Goal: Task Accomplishment & Management: Use online tool/utility

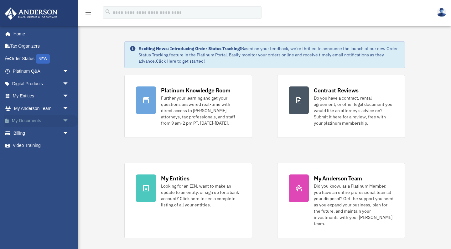
click at [44, 117] on link "My Documents arrow_drop_down" at bounding box center [41, 121] width 74 height 13
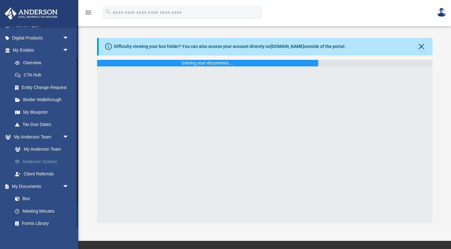
scroll to position [53, 0]
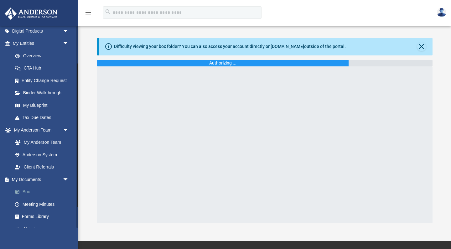
click at [30, 188] on link "Box" at bounding box center [43, 192] width 69 height 13
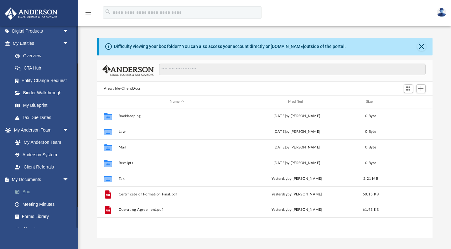
scroll to position [142, 335]
click at [421, 91] on button "Add" at bounding box center [420, 88] width 9 height 9
click at [404, 99] on li "Upload" at bounding box center [412, 101] width 20 height 7
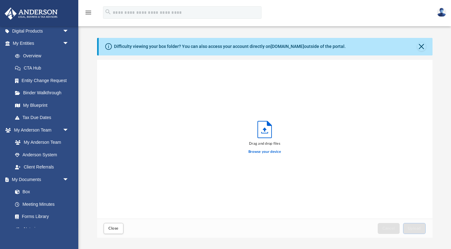
scroll to position [159, 335]
click at [277, 152] on label "Browse your device" at bounding box center [264, 152] width 33 height 6
click at [0, 0] on input "Browse your device" at bounding box center [0, 0] width 0 height 0
click at [40, 104] on link "My Blueprint" at bounding box center [43, 105] width 69 height 13
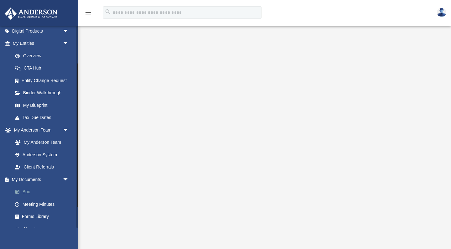
click at [28, 189] on link "Box" at bounding box center [43, 192] width 69 height 13
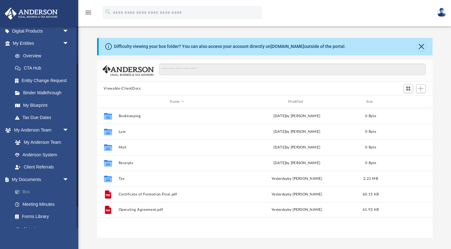
scroll to position [142, 335]
click at [421, 87] on span "Add" at bounding box center [420, 88] width 5 height 5
click at [413, 101] on li "Upload" at bounding box center [412, 101] width 20 height 7
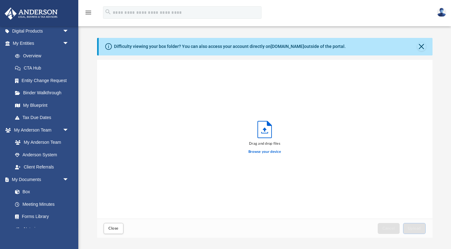
scroll to position [159, 335]
click at [259, 152] on label "Browse your device" at bounding box center [264, 152] width 33 height 6
click at [0, 0] on input "Browse your device" at bounding box center [0, 0] width 0 height 0
click at [267, 152] on label "Browse your device" at bounding box center [264, 152] width 33 height 6
click at [0, 0] on input "Browse your device" at bounding box center [0, 0] width 0 height 0
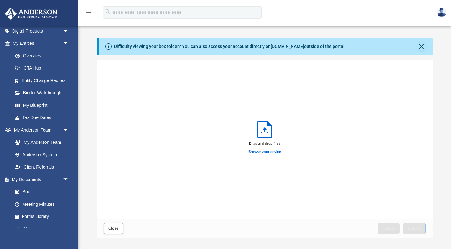
click at [259, 152] on label "Browse your device" at bounding box center [264, 152] width 33 height 6
click at [0, 0] on input "Browse your device" at bounding box center [0, 0] width 0 height 0
click at [258, 153] on label "Browse your device" at bounding box center [264, 152] width 33 height 6
click at [0, 0] on input "Browse your device" at bounding box center [0, 0] width 0 height 0
click at [257, 152] on label "Browse your device" at bounding box center [264, 152] width 33 height 6
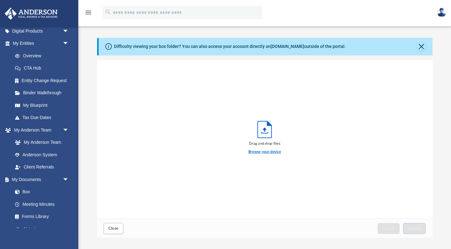
click at [0, 0] on input "Browse your device" at bounding box center [0, 0] width 0 height 0
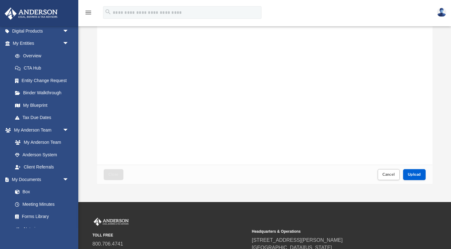
scroll to position [60, 0]
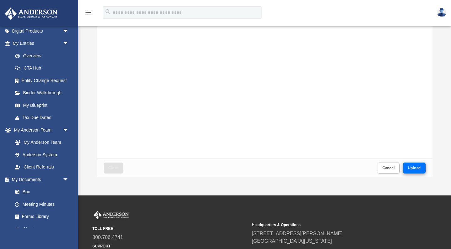
click at [419, 167] on span "Upload" at bounding box center [414, 168] width 13 height 4
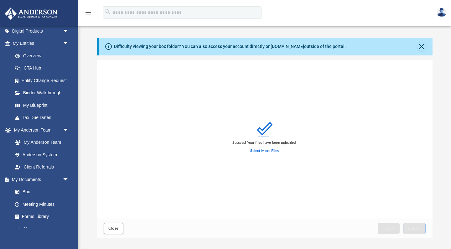
scroll to position [0, 0]
